Goal: Information Seeking & Learning: Find specific fact

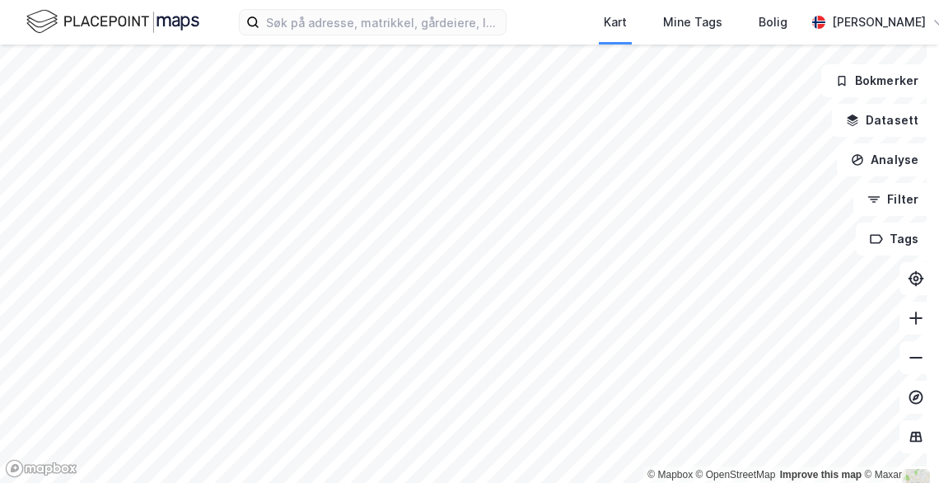
click at [267, 39] on div "Kart Mine Tags Bolig [PERSON_NAME]" at bounding box center [469, 22] width 939 height 44
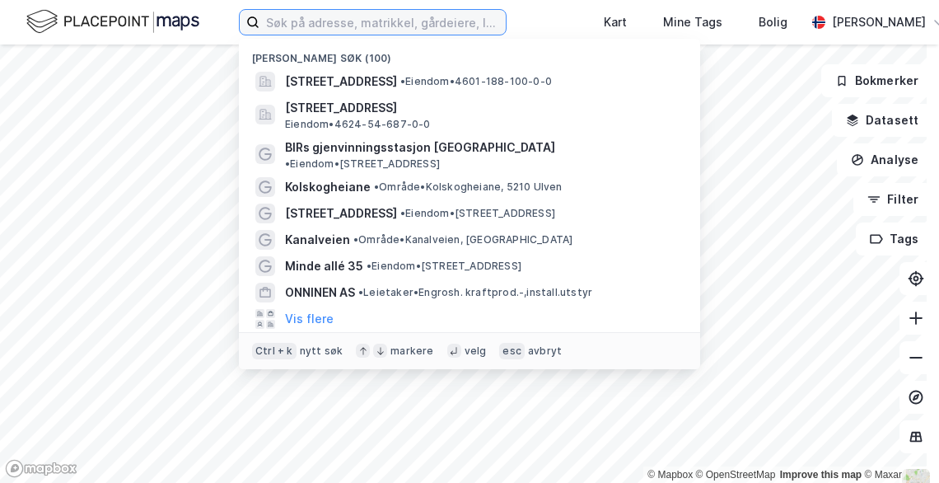
click at [269, 26] on input at bounding box center [382, 22] width 246 height 25
type input "K"
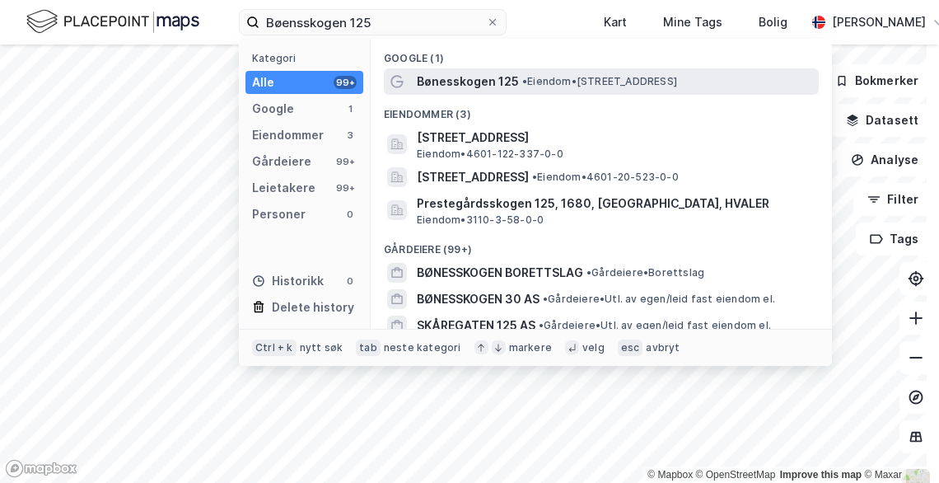
click at [507, 85] on span "Bønesskogen 125" at bounding box center [468, 82] width 102 height 20
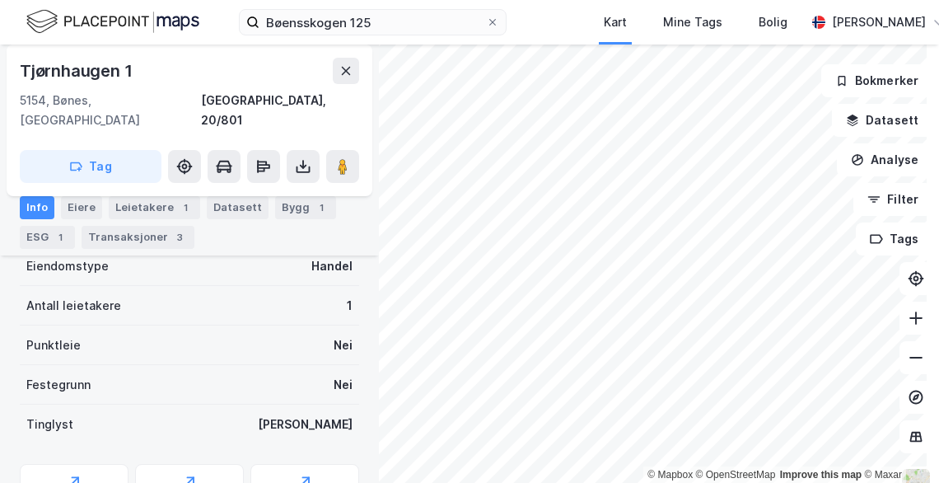
scroll to position [331, 0]
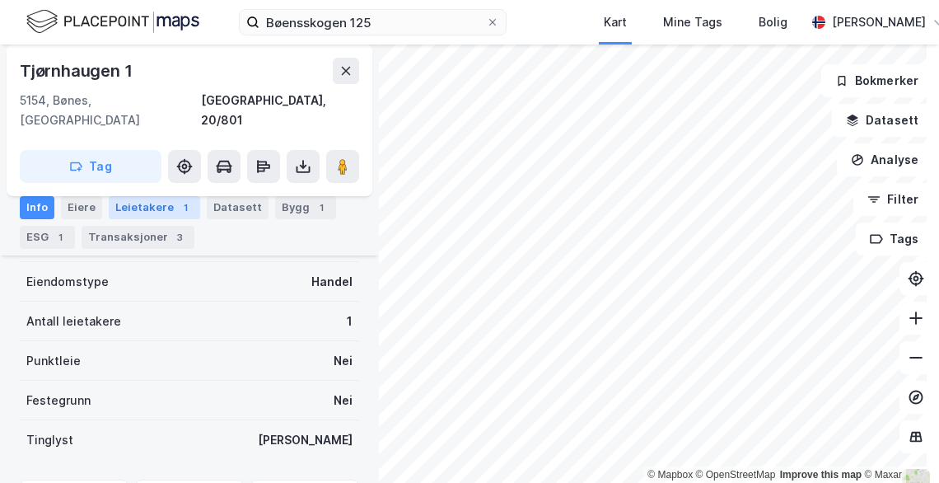
click at [156, 210] on div "Leietakere 1" at bounding box center [154, 207] width 91 height 23
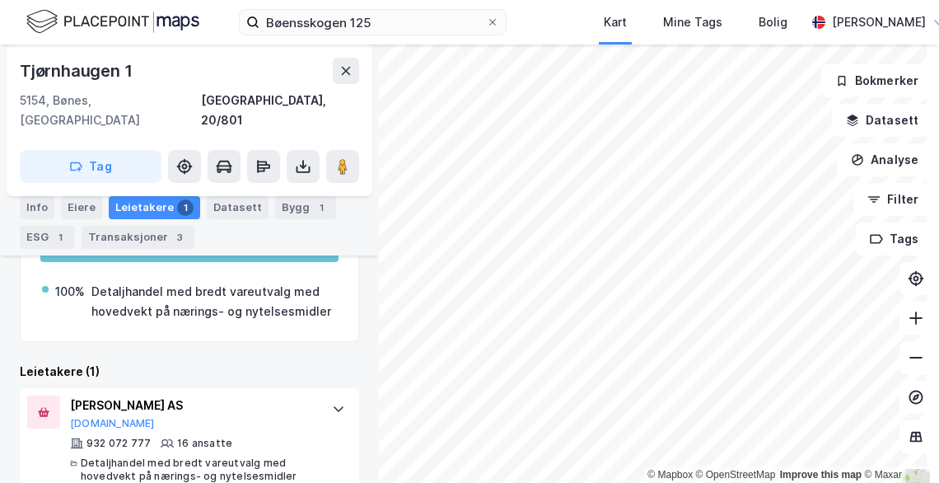
scroll to position [339, 0]
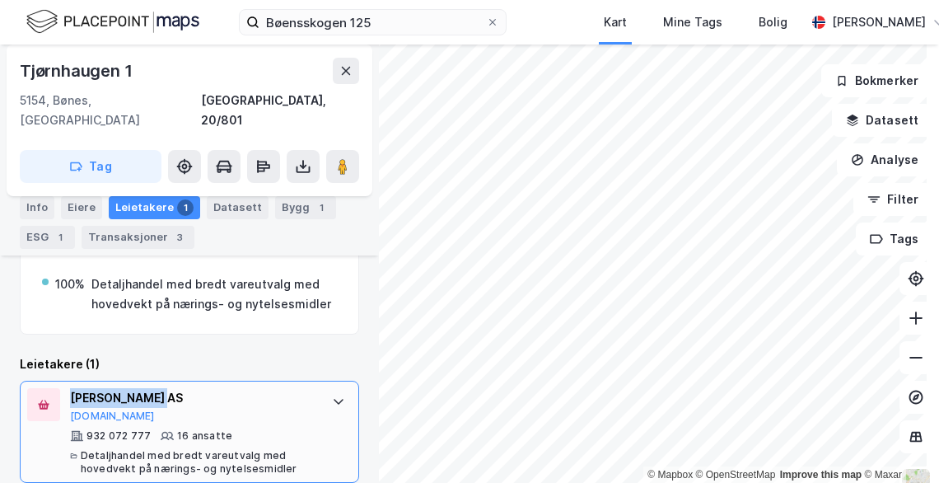
drag, startPoint x: 67, startPoint y: 381, endPoint x: 170, endPoint y: 376, distance: 103.0
click at [170, 381] on div "[PERSON_NAME] AS [DOMAIN_NAME] 932 072 777 16 ansatte Detaljhandel med bredt va…" at bounding box center [189, 432] width 339 height 102
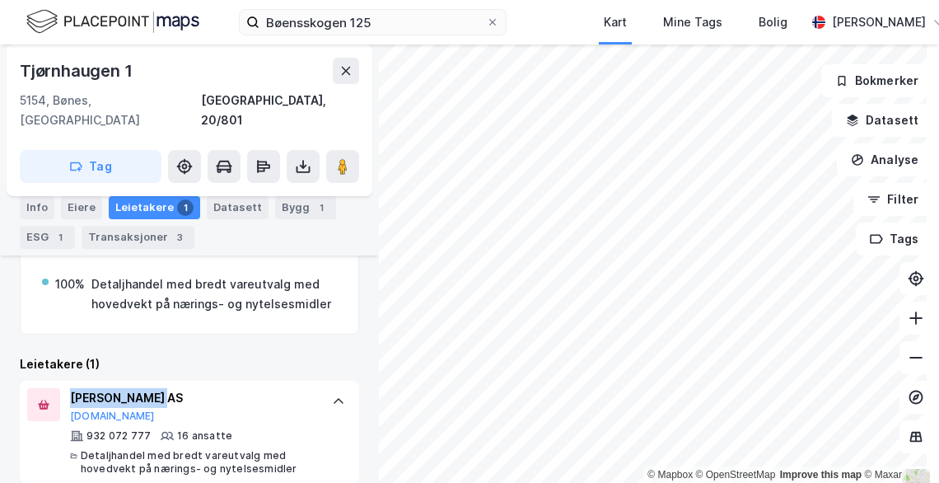
copy div "[PERSON_NAME] AS"
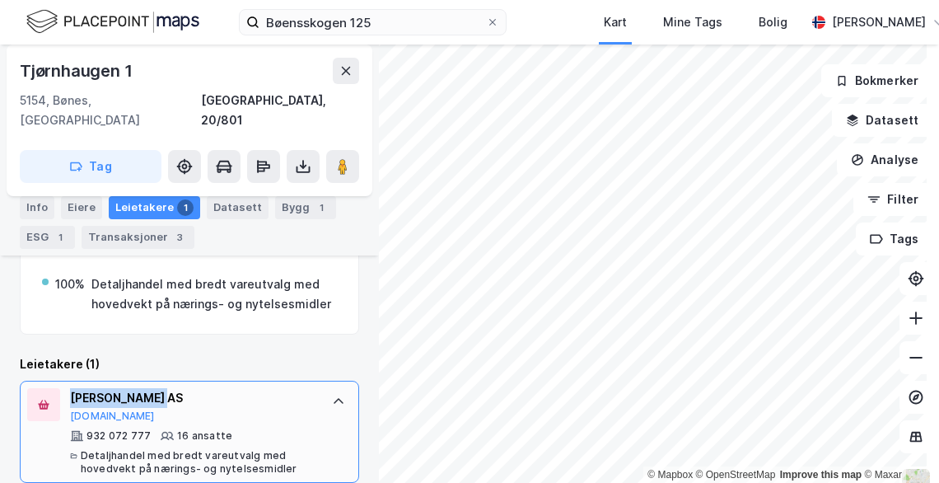
scroll to position [421, 0]
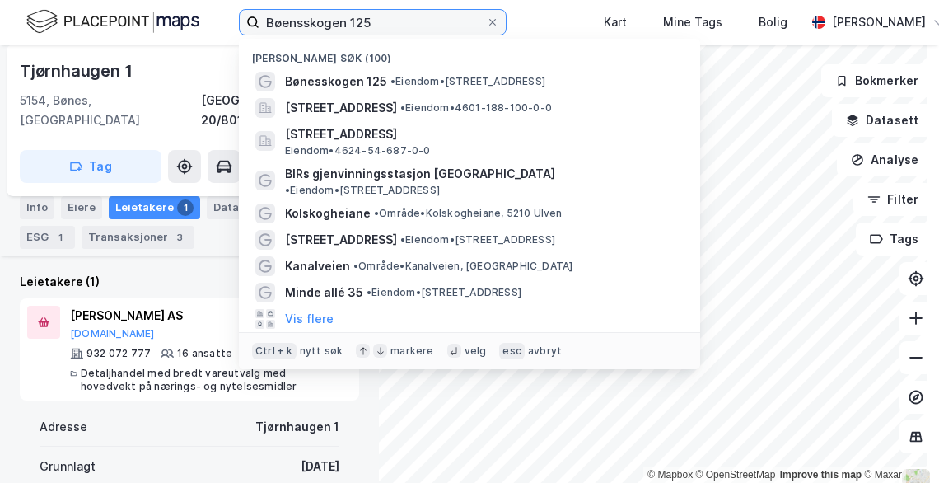
drag, startPoint x: 415, startPoint y: 12, endPoint x: 153, endPoint y: 7, distance: 262.0
click at [152, 8] on div "Bøensskogen 125 Nylige søk (100) Bønesskogen 125 • Eiendom • [STREET_ADDRESS] •…" at bounding box center [469, 22] width 939 height 44
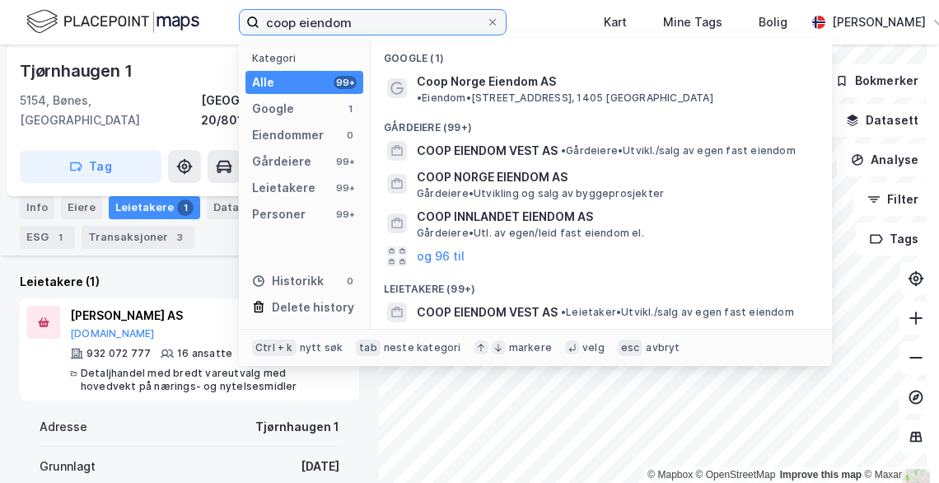
drag, startPoint x: 370, startPoint y: 25, endPoint x: 299, endPoint y: 24, distance: 70.8
click at [301, 22] on input "coop eiendom" at bounding box center [372, 22] width 227 height 25
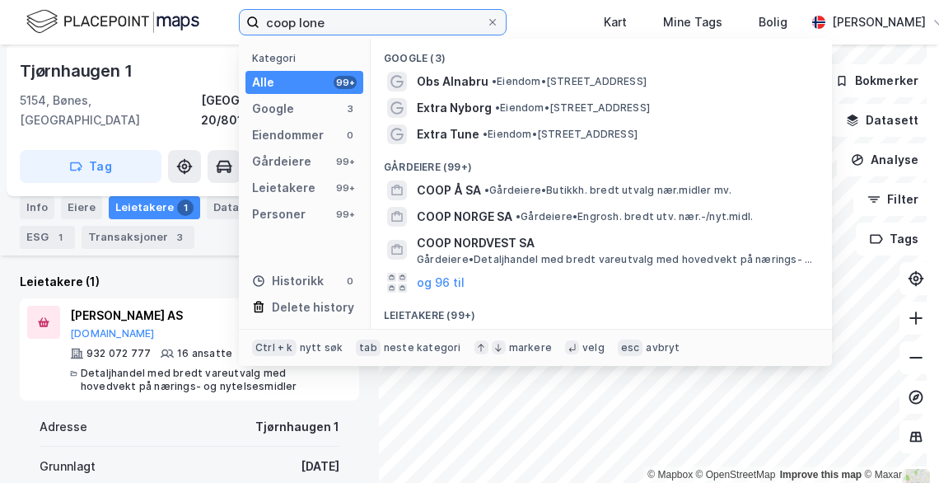
type input "coop lone"
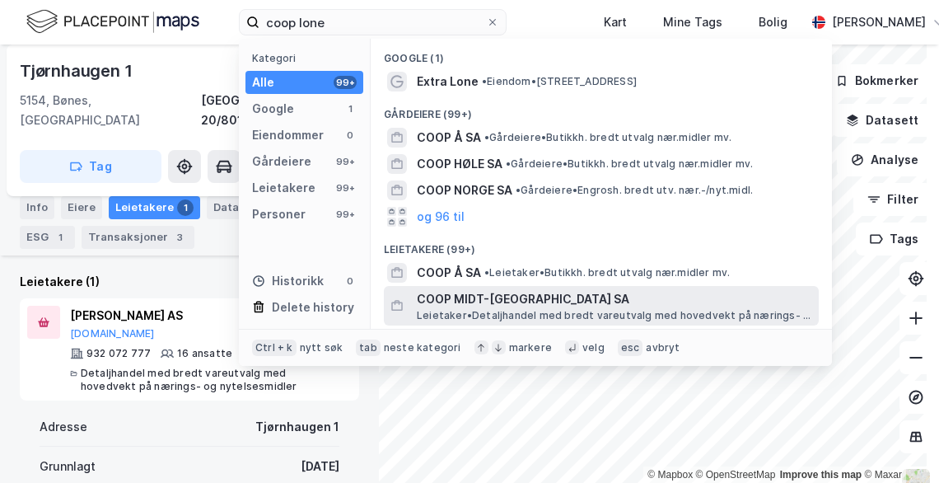
click at [467, 293] on span "COOP MIDT-[GEOGRAPHIC_DATA] SA" at bounding box center [614, 299] width 395 height 20
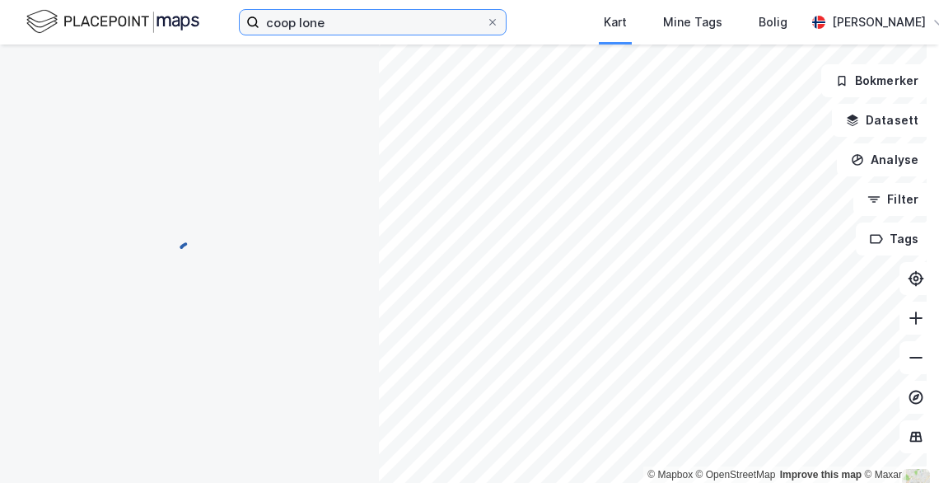
click at [189, 22] on div "coop lone Kart Mine Tags Bolig [PERSON_NAME]" at bounding box center [469, 22] width 939 height 44
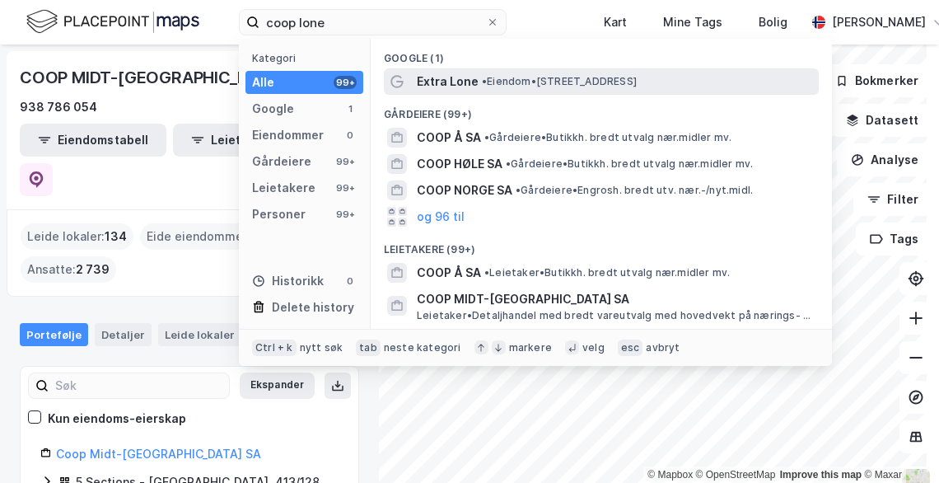
click at [560, 87] on div "Extra Lone • Eiendom • [STREET_ADDRESS]" at bounding box center [616, 82] width 399 height 20
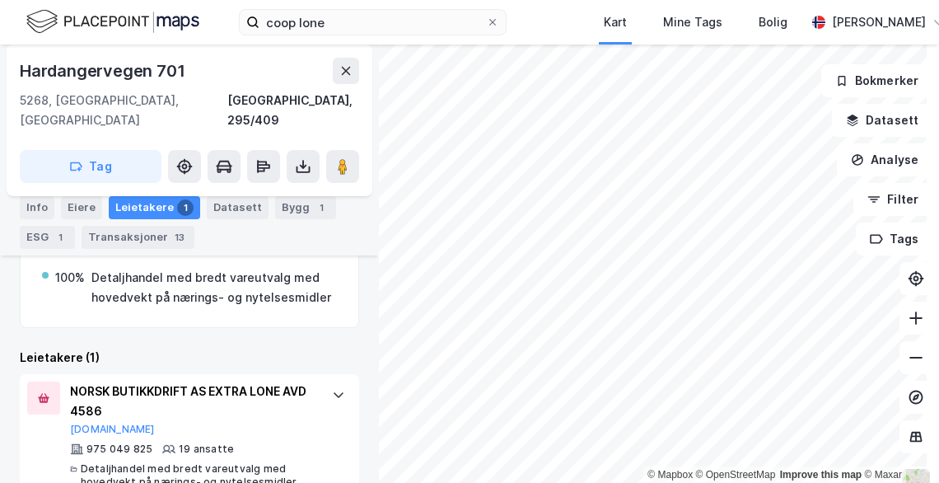
scroll to position [358, 0]
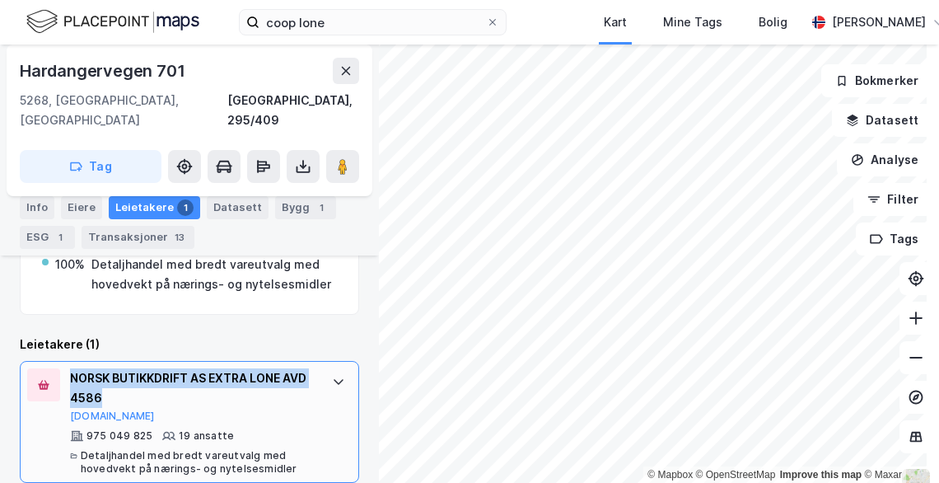
drag, startPoint x: 133, startPoint y: 376, endPoint x: 68, endPoint y: 351, distance: 70.7
click at [68, 361] on div "NORSK BUTIKKDRIFT AS EXTRA LONE AVD 4586 [DOMAIN_NAME] 975 049 825 19 ansatte D…" at bounding box center [189, 422] width 339 height 122
copy div "NORSK BUTIKKDRIFT AS EXTRA LONE AVD 4586"
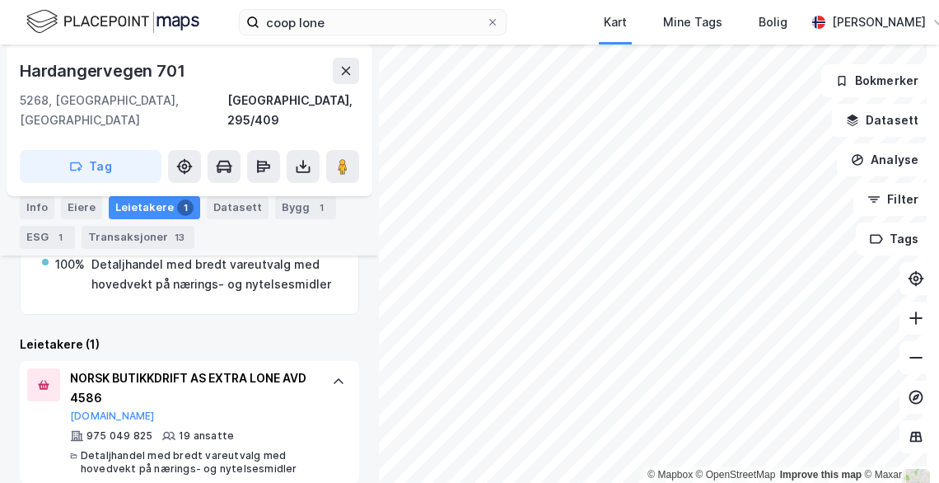
click at [82, 206] on div "Eiere" at bounding box center [81, 207] width 41 height 23
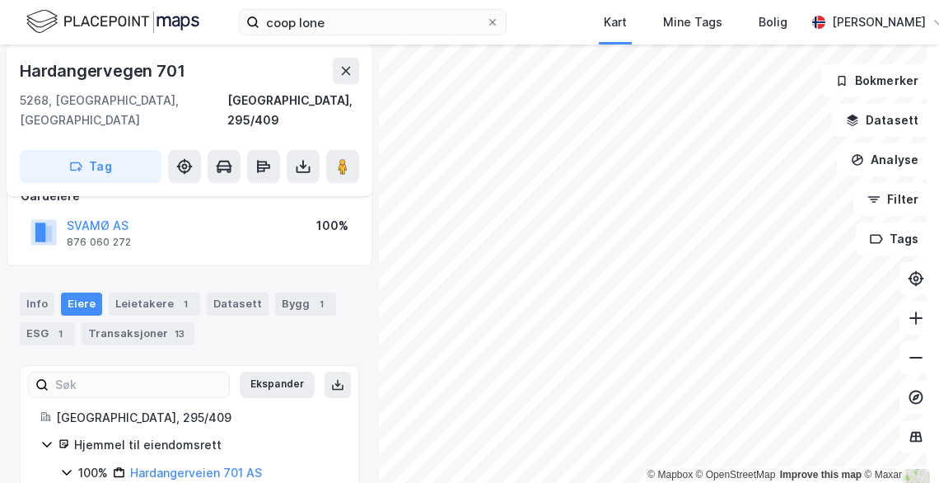
scroll to position [159, 0]
